Goal: Contribute content: Contribute content

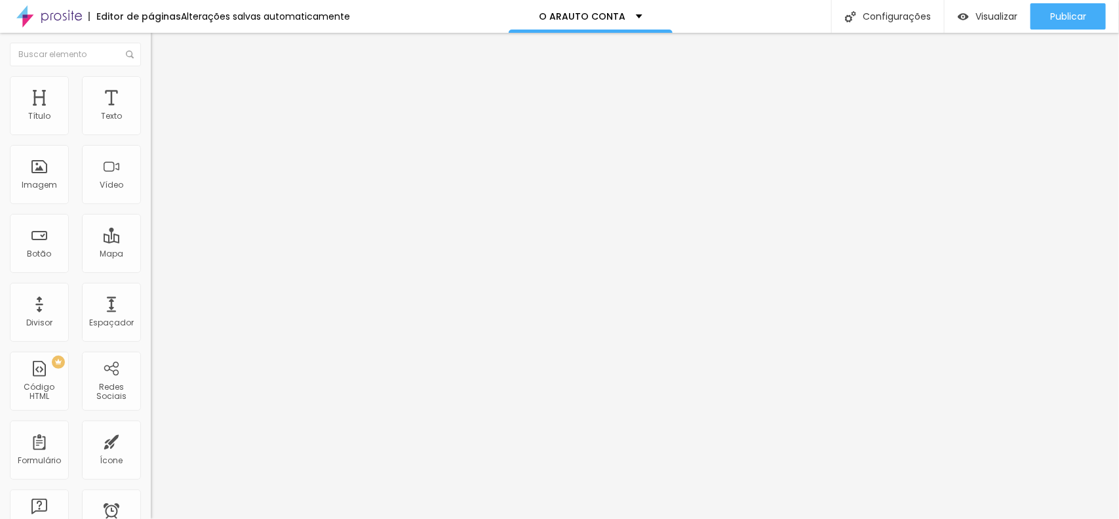
click at [151, 113] on span "Adicionar imagem" at bounding box center [193, 107] width 85 height 11
drag, startPoint x: 67, startPoint y: 349, endPoint x: 0, endPoint y: 354, distance: 67.0
click at [151, 300] on div "Trocar imagem Descrição da imagem (Alt) Alinhamento Proporção Original Cinema 1…" at bounding box center [226, 200] width 151 height 197
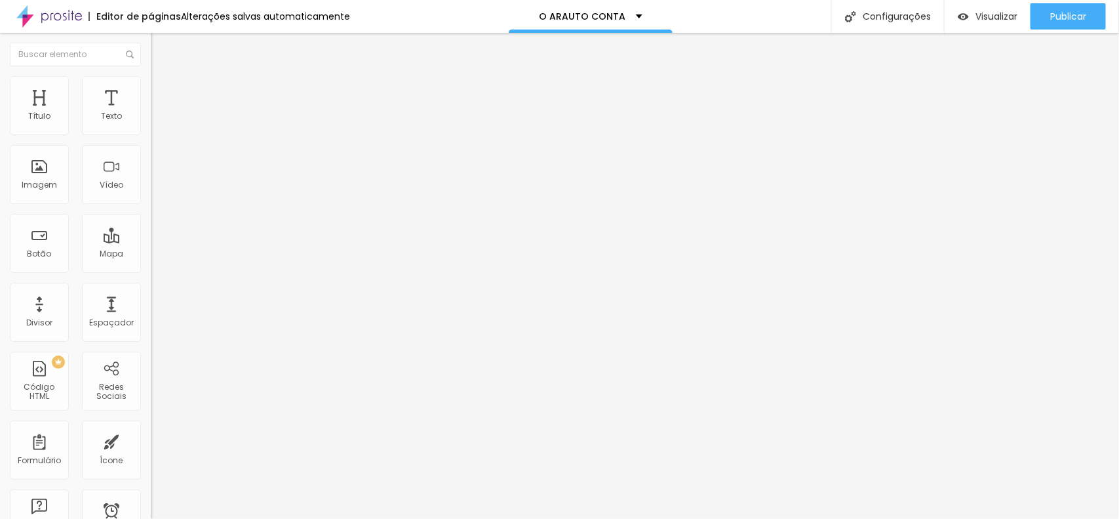
paste input "[URL][DOMAIN_NAME]"
type input "[URL][DOMAIN_NAME]"
click at [1070, 20] on span "Publicar" at bounding box center [1068, 16] width 36 height 10
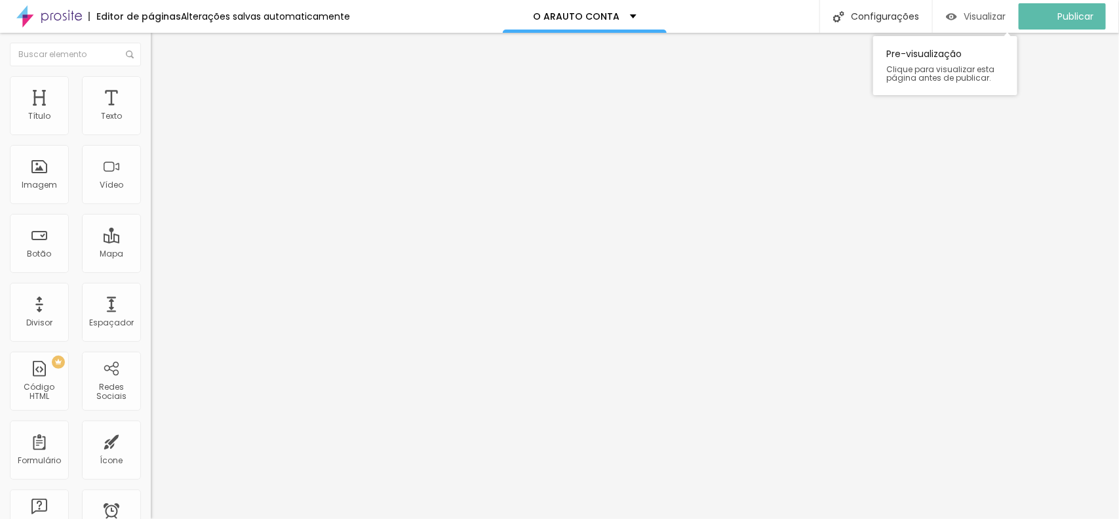
click at [1006, 16] on span "Visualizar" at bounding box center [985, 16] width 42 height 10
click at [151, 89] on li "Avançado" at bounding box center [226, 95] width 151 height 13
click at [151, 89] on img at bounding box center [157, 95] width 12 height 12
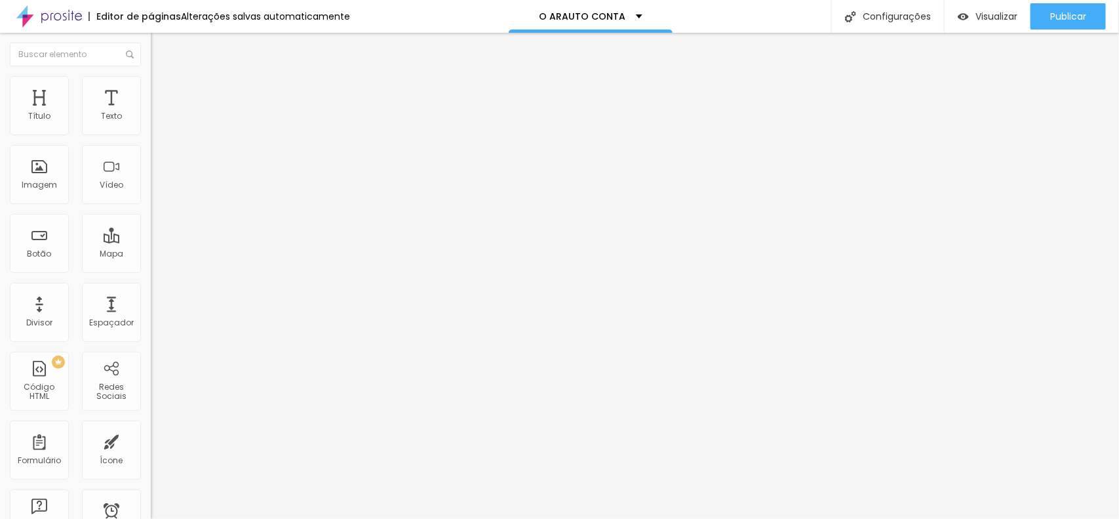
click at [985, 21] on span "Visualizar" at bounding box center [997, 16] width 42 height 10
drag, startPoint x: 70, startPoint y: 276, endPoint x: 0, endPoint y: 274, distance: 70.2
click at [151, 274] on div "Texto Click me Alinhamento [GEOGRAPHIC_DATA] Link URL https:// Abrir em uma nov…" at bounding box center [226, 197] width 151 height 191
paste input "[URL][DOMAIN_NAME]"
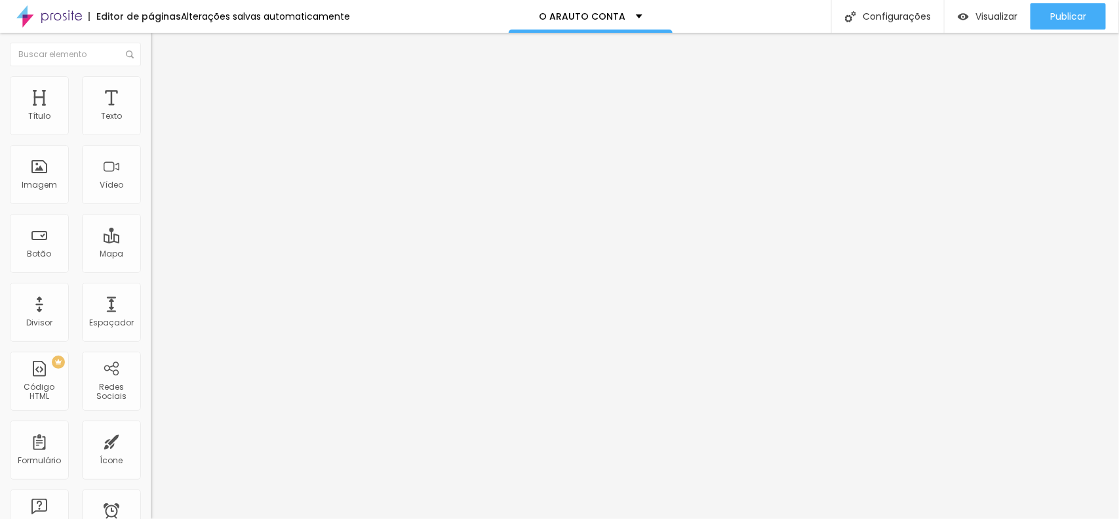
scroll to position [0, 118]
type input "[URL][DOMAIN_NAME]"
click at [151, 123] on input "Click me" at bounding box center [229, 116] width 157 height 13
drag, startPoint x: 92, startPoint y: 146, endPoint x: 0, endPoint y: 143, distance: 92.5
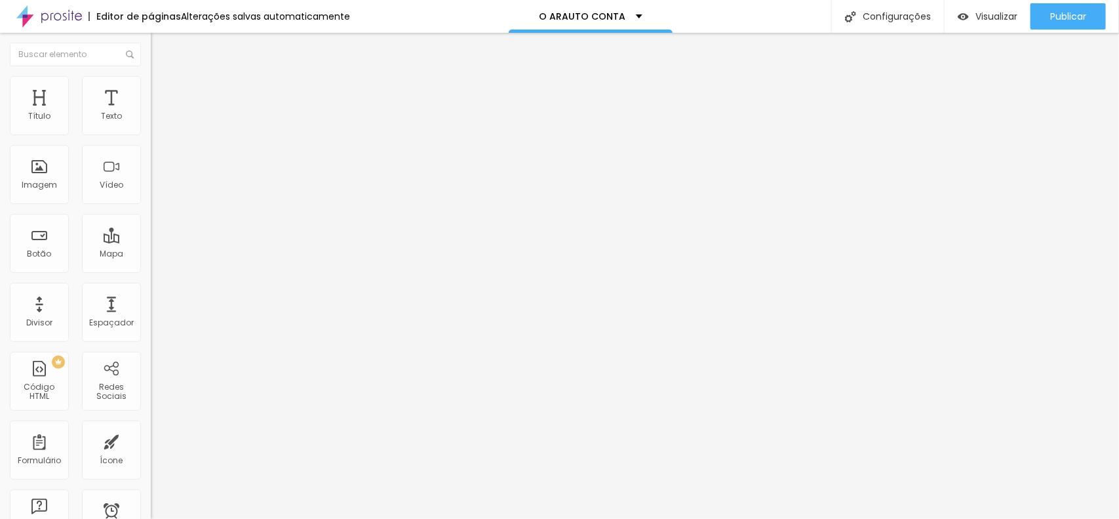
click at [151, 143] on div "Texto Click me Alinhamento Tamanho Normal Pequeno Normal Grande Link URL [URL][…" at bounding box center [226, 197] width 151 height 191
type input "GALERIA"
click at [1054, 17] on span "Publicar" at bounding box center [1068, 16] width 36 height 10
click at [992, 18] on span "Visualizar" at bounding box center [985, 16] width 42 height 10
click at [1073, 14] on span "Publicar" at bounding box center [1068, 16] width 36 height 10
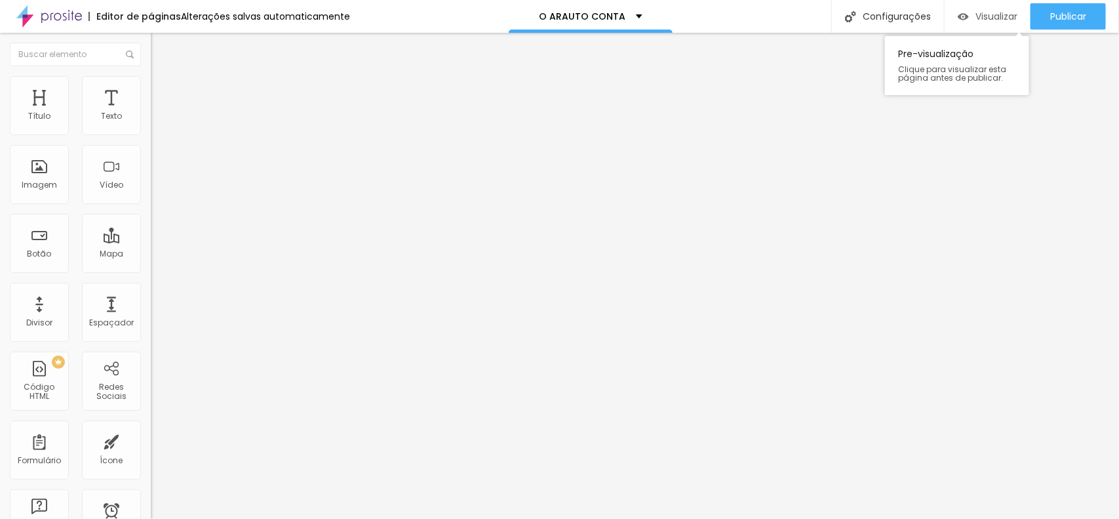
click at [968, 20] on div "Visualizar" at bounding box center [988, 16] width 60 height 11
click at [151, 77] on img at bounding box center [157, 82] width 12 height 12
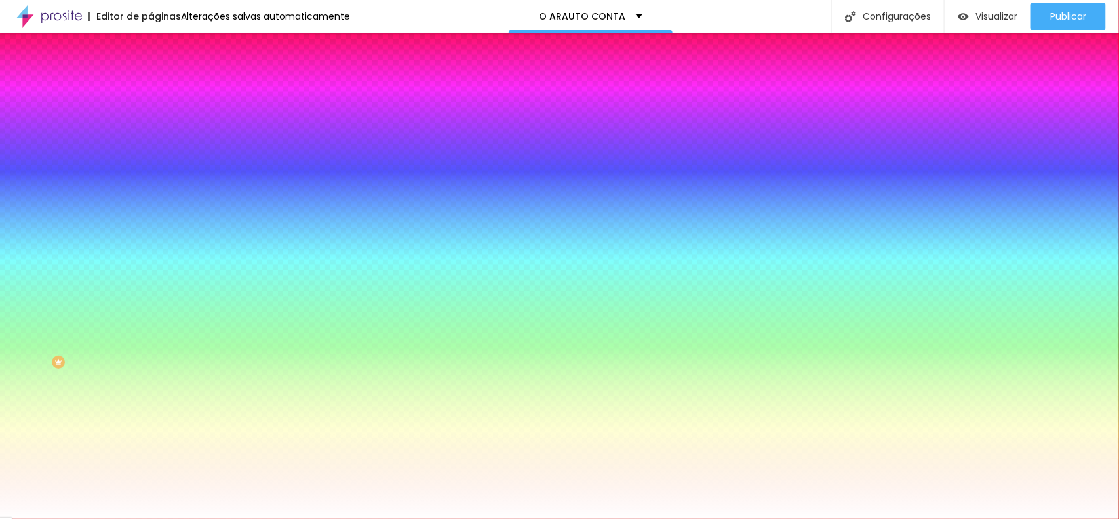
click at [151, 76] on li "Conteúdo" at bounding box center [226, 69] width 151 height 13
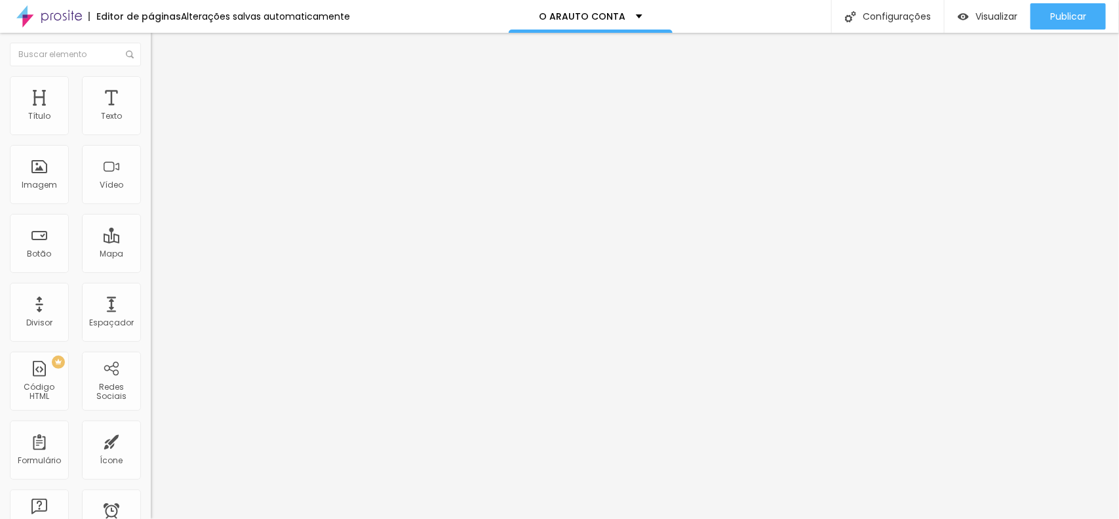
click at [161, 49] on img "button" at bounding box center [166, 48] width 10 height 10
click at [151, 123] on input "text" at bounding box center [229, 116] width 157 height 13
paste input "[URL][DOMAIN_NAME]"
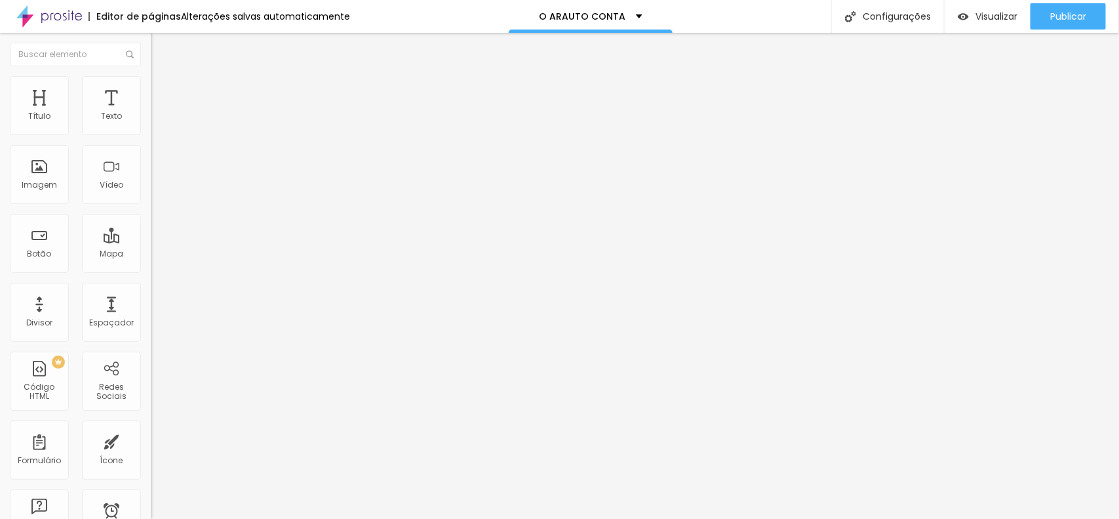
scroll to position [0, 1]
type input "[URL][DOMAIN_NAME]"
click at [1102, 16] on button "Publicar" at bounding box center [1068, 16] width 75 height 26
click at [989, 14] on span "Visualizar" at bounding box center [985, 16] width 42 height 10
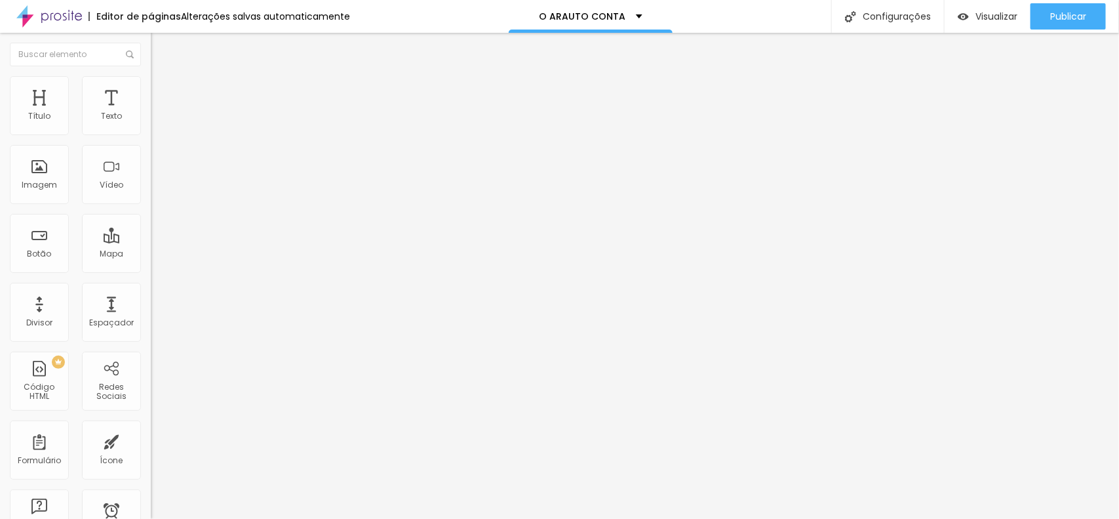
click at [151, 89] on li "Avançado" at bounding box center [226, 95] width 151 height 13
click at [151, 86] on li "Estilo" at bounding box center [226, 82] width 151 height 13
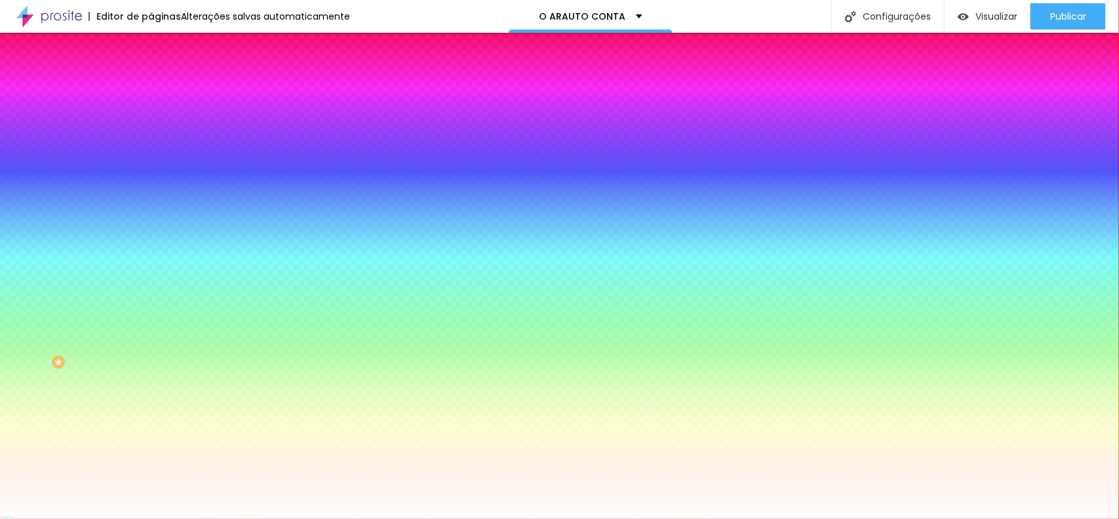
click at [151, 121] on span "Adicionar imagem" at bounding box center [193, 114] width 85 height 11
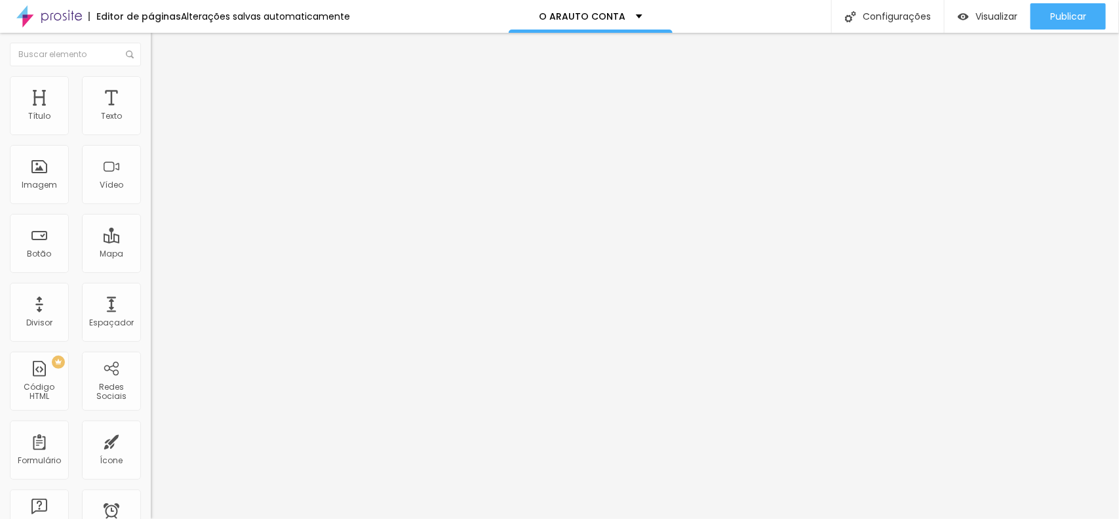
click at [151, 89] on li "Estilo" at bounding box center [226, 82] width 151 height 13
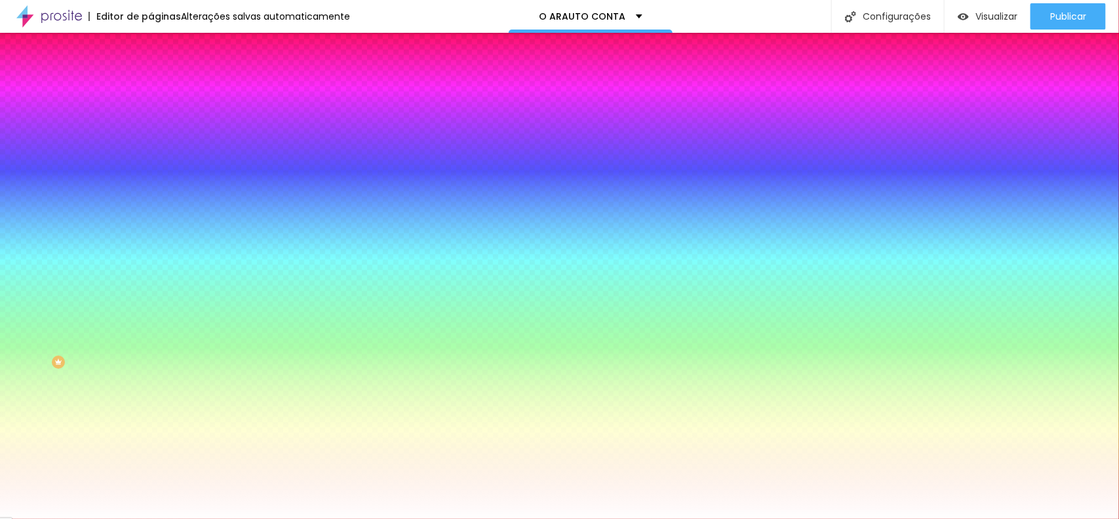
click at [151, 119] on div "Trocar imagem" at bounding box center [226, 114] width 151 height 9
click at [151, 178] on div at bounding box center [226, 178] width 151 height 0
drag, startPoint x: 128, startPoint y: 260, endPoint x: 141, endPoint y: 286, distance: 29.0
click at [151, 272] on div "Imagem de fundo Trocar imagem Efeito da Imagem Nenhum Nenhum Parallax Cor de fu…" at bounding box center [226, 187] width 151 height 170
click at [151, 191] on input "#FFFFFF" at bounding box center [229, 184] width 157 height 13
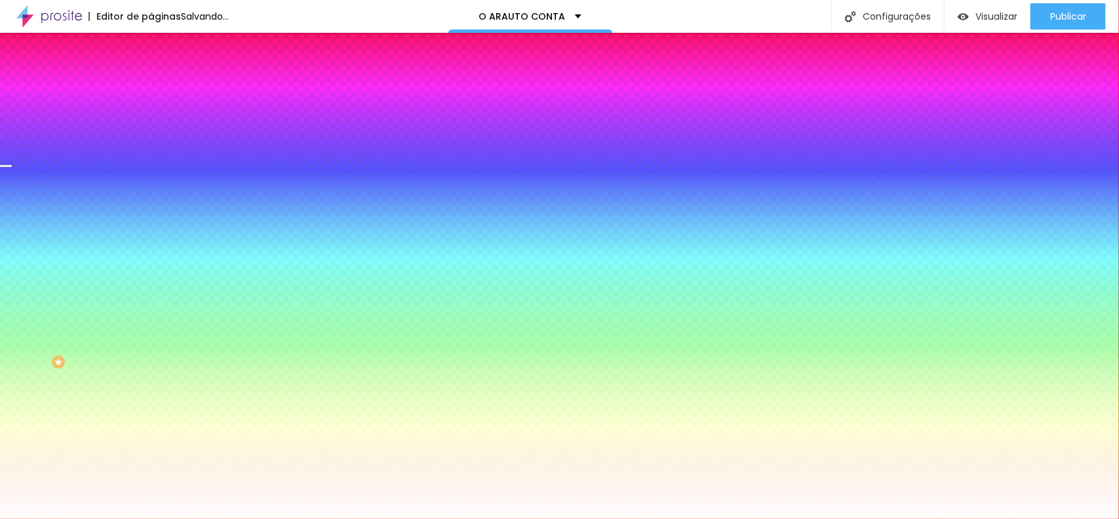
click at [151, 178] on div at bounding box center [226, 178] width 151 height 0
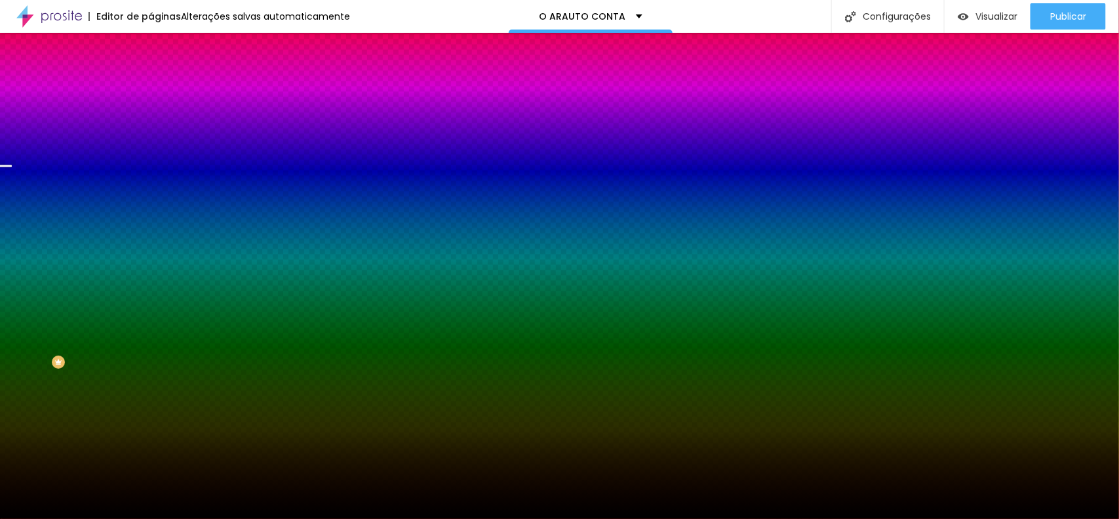
drag, startPoint x: 22, startPoint y: 254, endPoint x: 60, endPoint y: 436, distance: 185.5
click at [151, 436] on div "Editar Seção Conteúdo Estilo Avançado Imagem de fundo Trocar imagem Efeito da I…" at bounding box center [226, 276] width 151 height 486
click at [222, 118] on img at bounding box center [226, 114] width 8 height 8
click at [151, 178] on div at bounding box center [226, 178] width 151 height 0
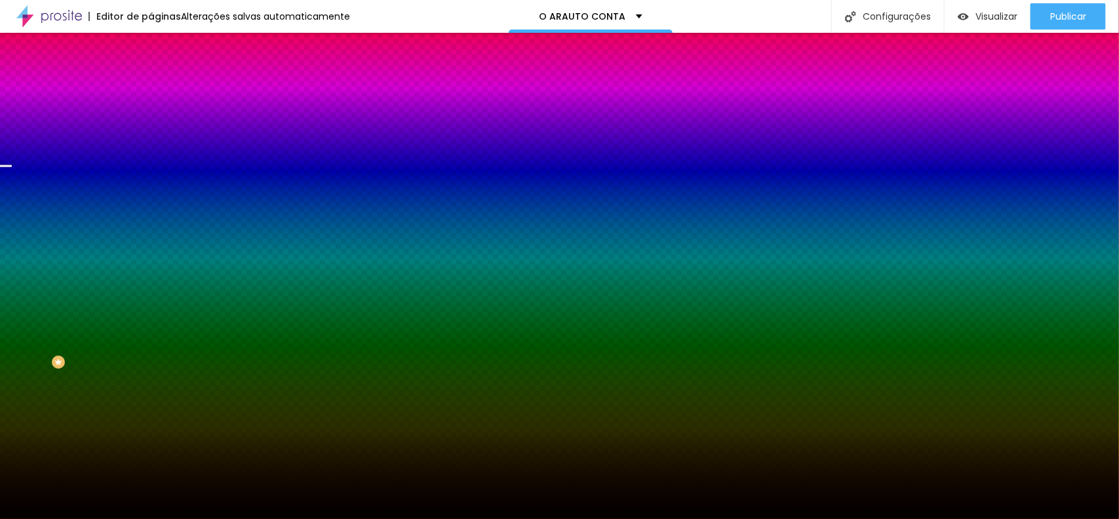
click at [151, 191] on input "#000000" at bounding box center [229, 184] width 157 height 13
click at [151, 178] on div at bounding box center [226, 178] width 151 height 0
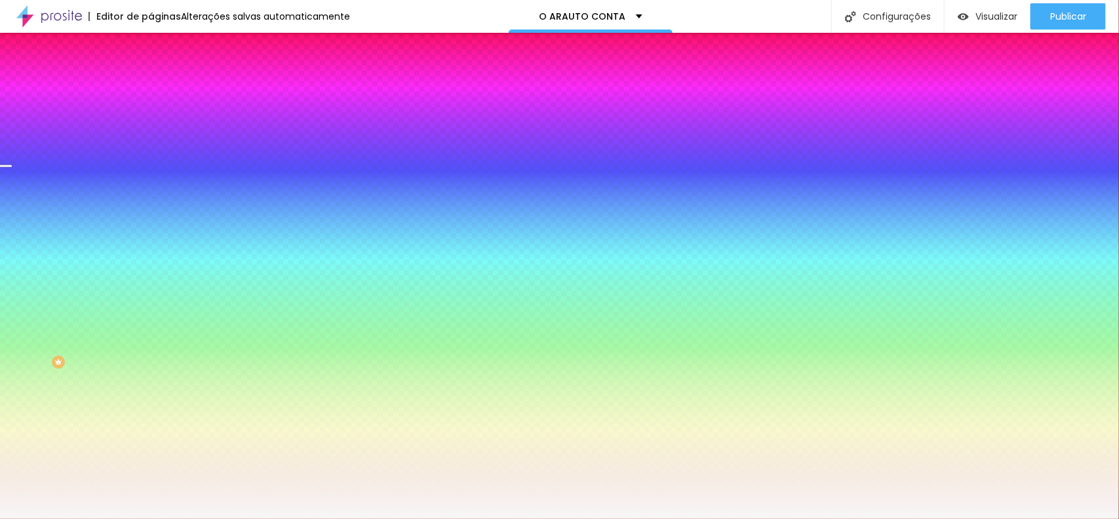
type input "#FFFFFF"
drag, startPoint x: 48, startPoint y: 272, endPoint x: 0, endPoint y: 240, distance: 57.6
click at [151, 240] on div "Imagem de fundo Adicionar imagem Efeito da Imagem Nenhum Nenhum Parallax Cor de…" at bounding box center [226, 187] width 151 height 170
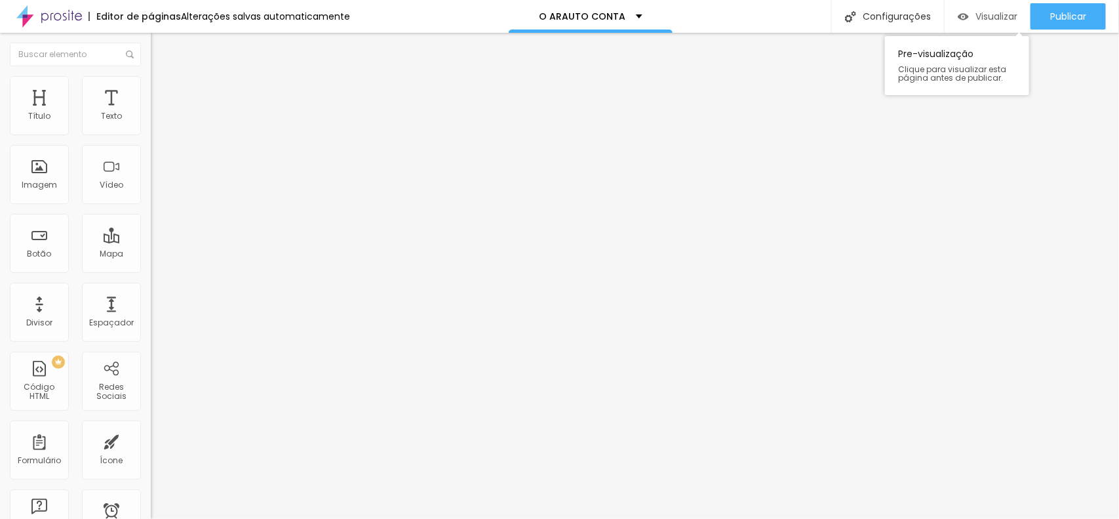
click at [997, 13] on span "Visualizar" at bounding box center [997, 16] width 42 height 10
